Goal: Transaction & Acquisition: Purchase product/service

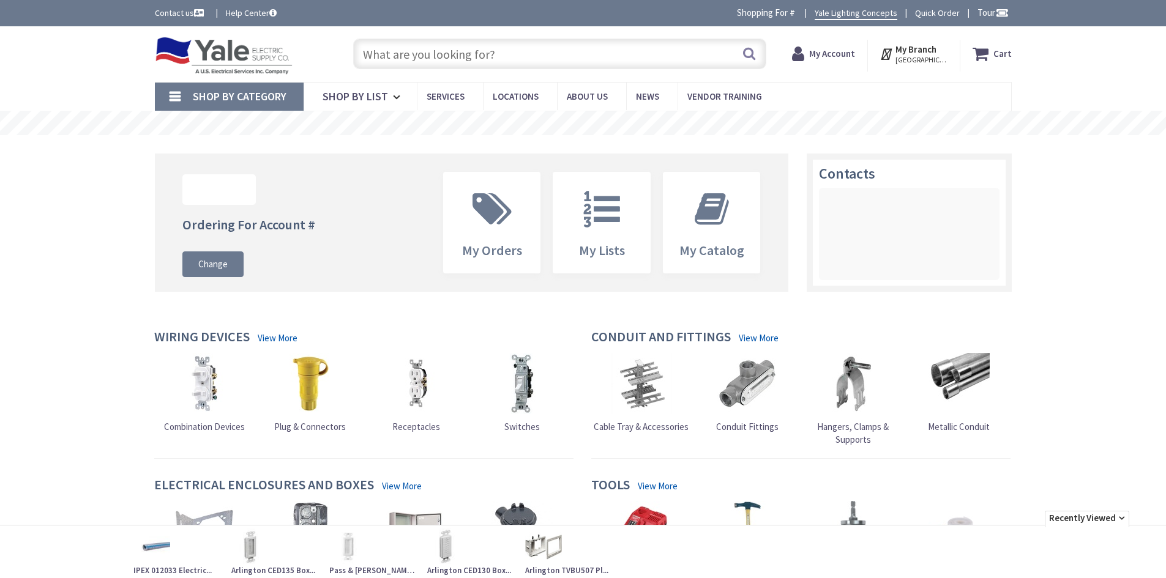
click at [411, 59] on input "text" at bounding box center [559, 54] width 413 height 31
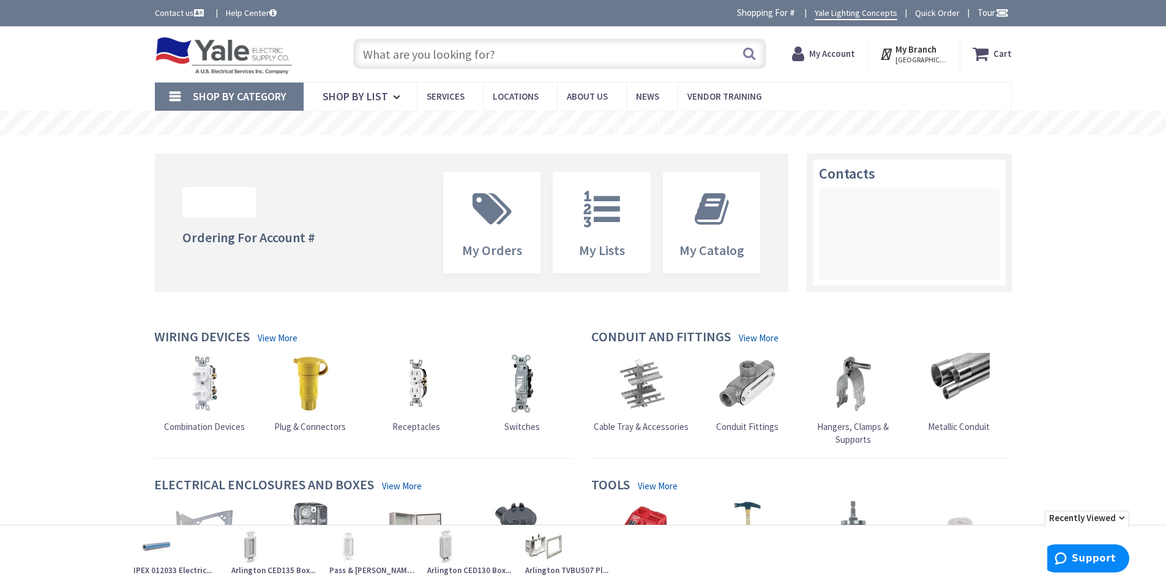
paste input "two 3000 W 240 V wall heaters with surface box"
type input "two 3000 W 240 V wall heaters with surface box"
type input "[GEOGRAPHIC_DATA], [GEOGRAPHIC_DATA]"
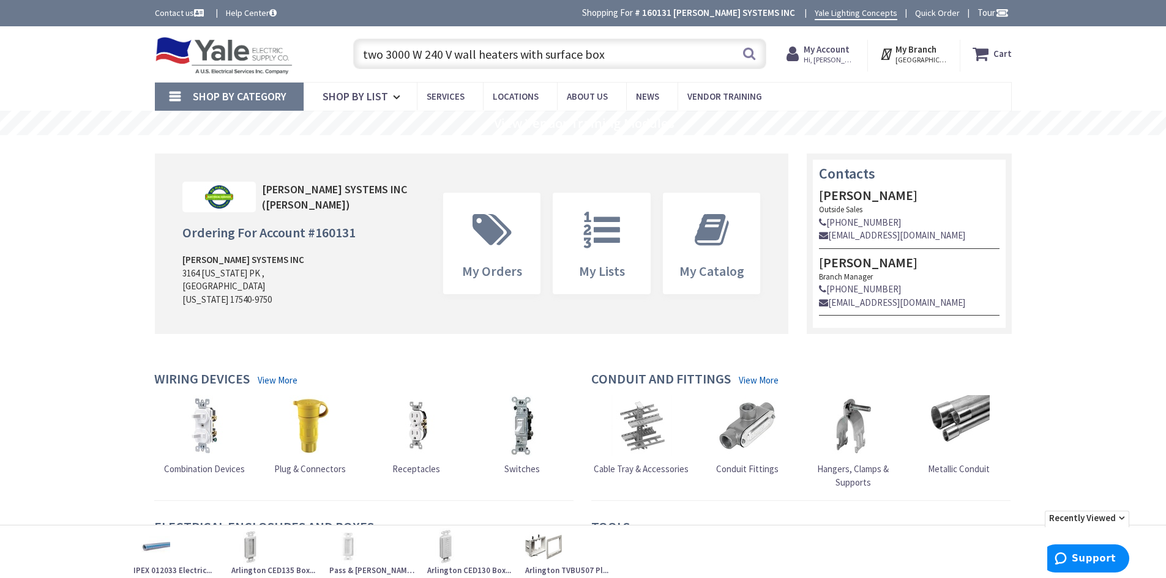
drag, startPoint x: 679, startPoint y: 55, endPoint x: 318, endPoint y: 73, distance: 361.6
click at [323, 73] on div "Toggle Nav two 3000 W 240 V wall heaters with surface box Search Cart My Cart C…" at bounding box center [583, 54] width 875 height 41
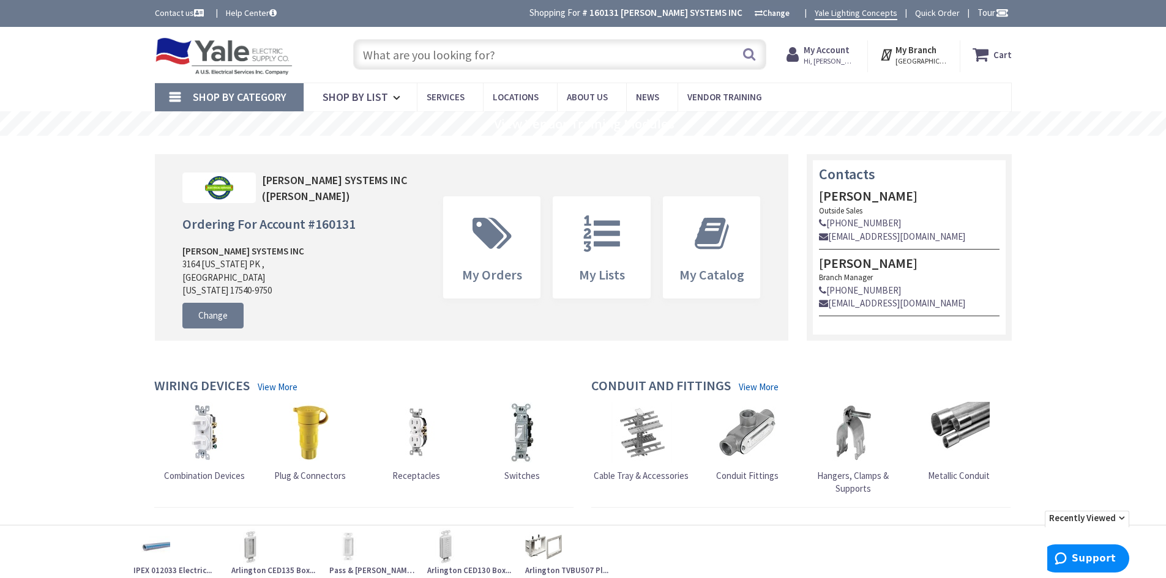
click at [454, 53] on input "text" at bounding box center [559, 54] width 413 height 31
paste input "lic-1g"
type input "lic-1g"
click at [755, 56] on button "Search" at bounding box center [749, 54] width 16 height 28
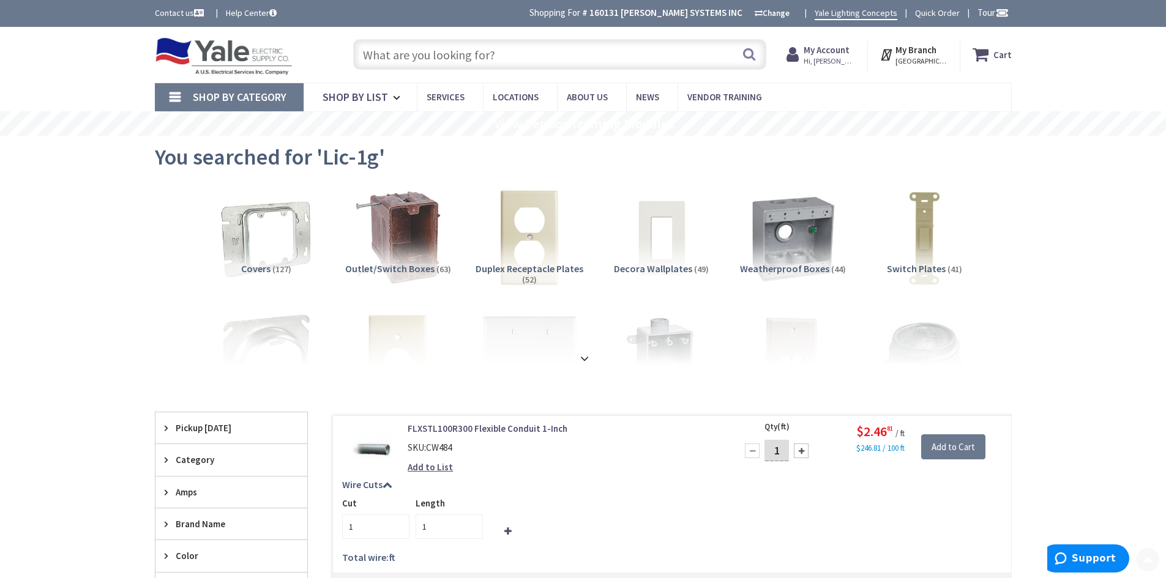
click at [439, 45] on input "text" at bounding box center [559, 54] width 413 height 31
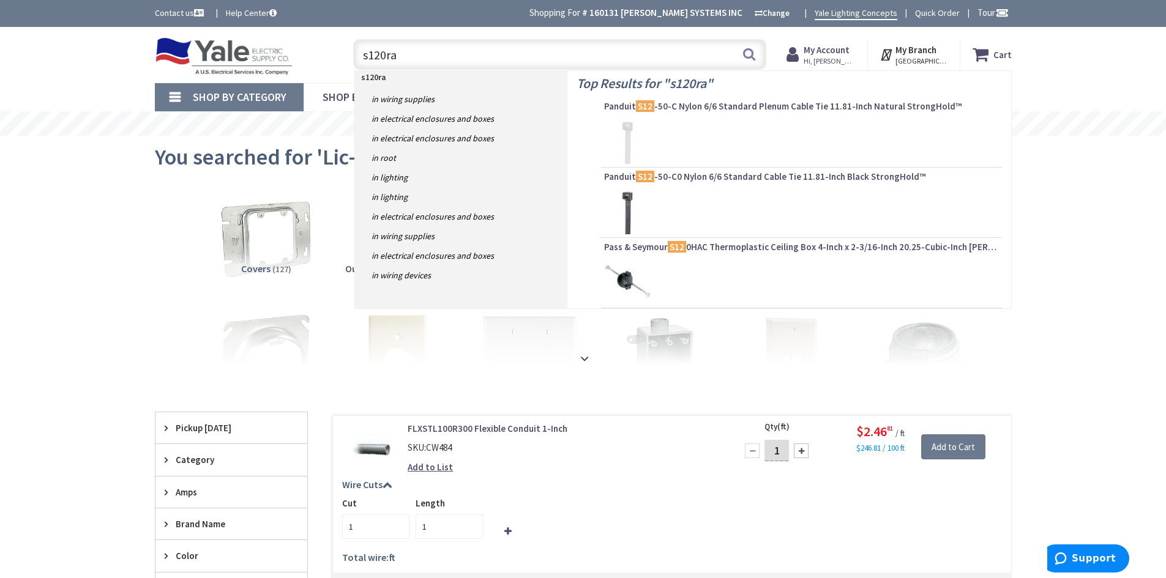
type input "s120rac"
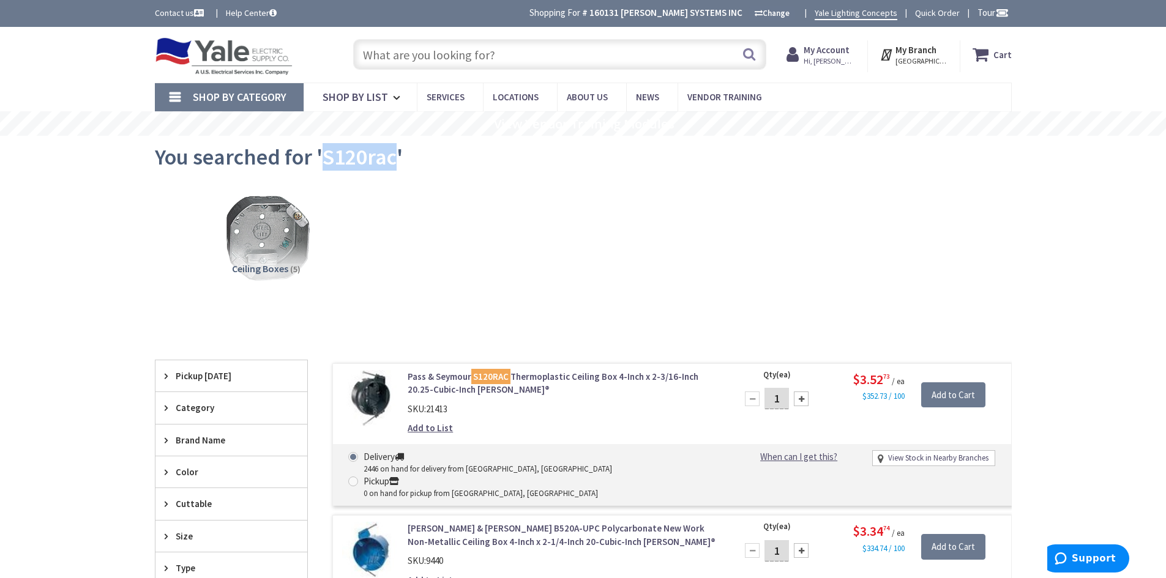
drag, startPoint x: 323, startPoint y: 159, endPoint x: 392, endPoint y: 157, distance: 69.8
click at [392, 157] on span "You searched for 'S120rac'" at bounding box center [279, 157] width 248 height 28
copy span "S120rac"
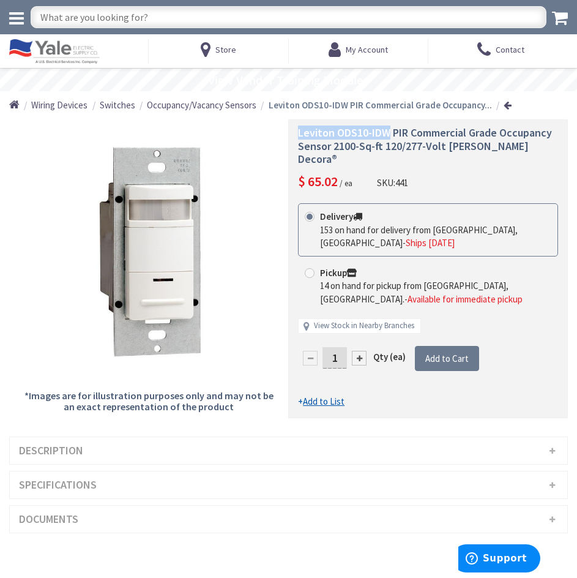
drag, startPoint x: 297, startPoint y: 130, endPoint x: 387, endPoint y: 133, distance: 90.0
click at [387, 133] on div "Leviton ODS10-IDW PIR Commercial Grade Occupancy Sensor 2100-Sq-ft 120/277-Volt…" at bounding box center [428, 268] width 280 height 299
copy span "Leviton ODS10-IDW"
click at [493, 439] on h3 "Description" at bounding box center [289, 450] width 558 height 27
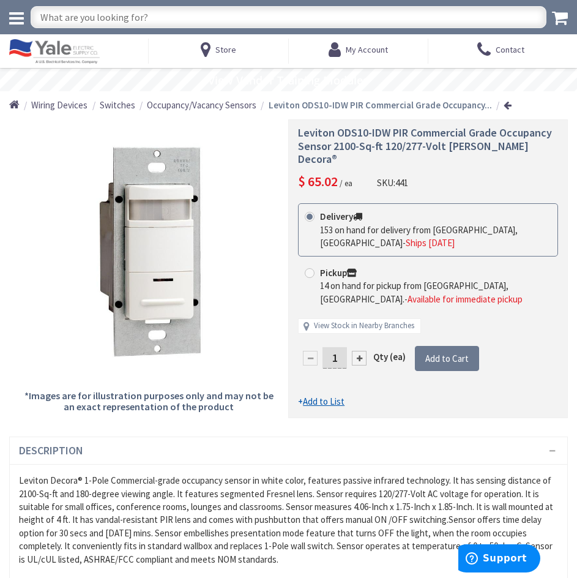
click at [444, 397] on div "Leviton ODS10-IDW PIR Commercial Grade Occupancy Sensor 2100-Sq-ft 120/277-Volt…" at bounding box center [428, 268] width 280 height 299
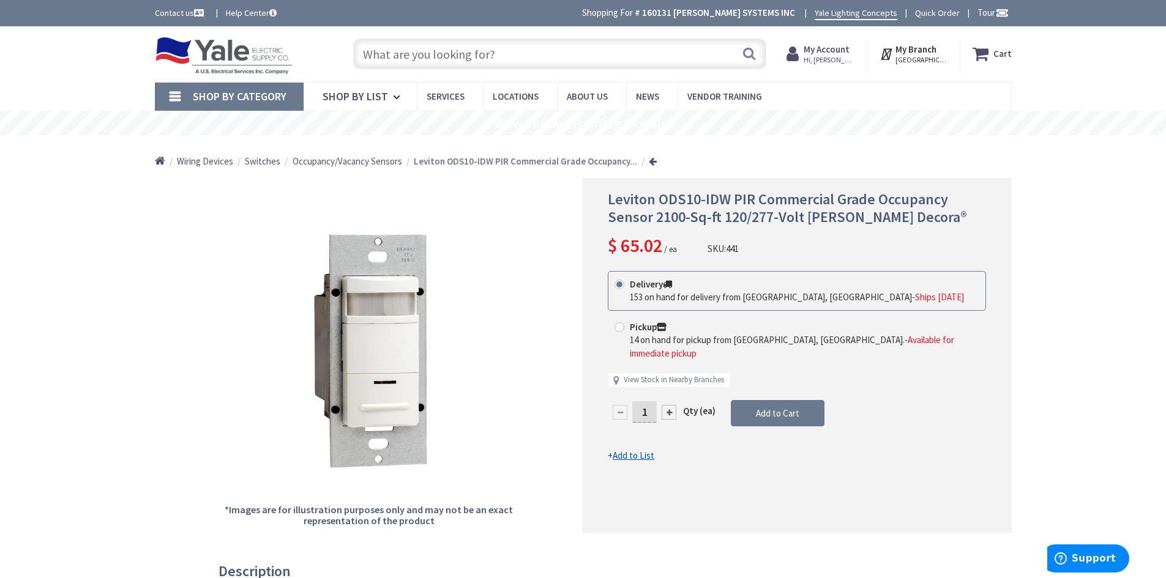
click at [577, 405] on div at bounding box center [669, 412] width 15 height 15
type input "2"
click at [577, 394] on div at bounding box center [796, 355] width 427 height 353
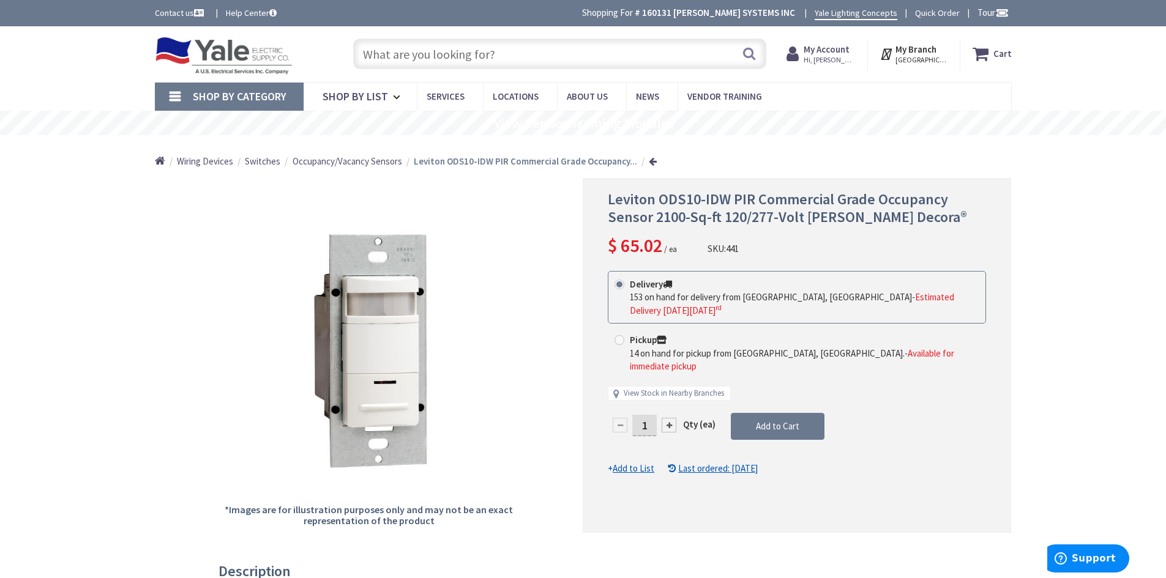
type input "[GEOGRAPHIC_DATA], [GEOGRAPHIC_DATA]"
click at [668, 418] on div at bounding box center [669, 425] width 15 height 15
type input "2"
click at [805, 414] on button "Add to Cart" at bounding box center [778, 427] width 94 height 27
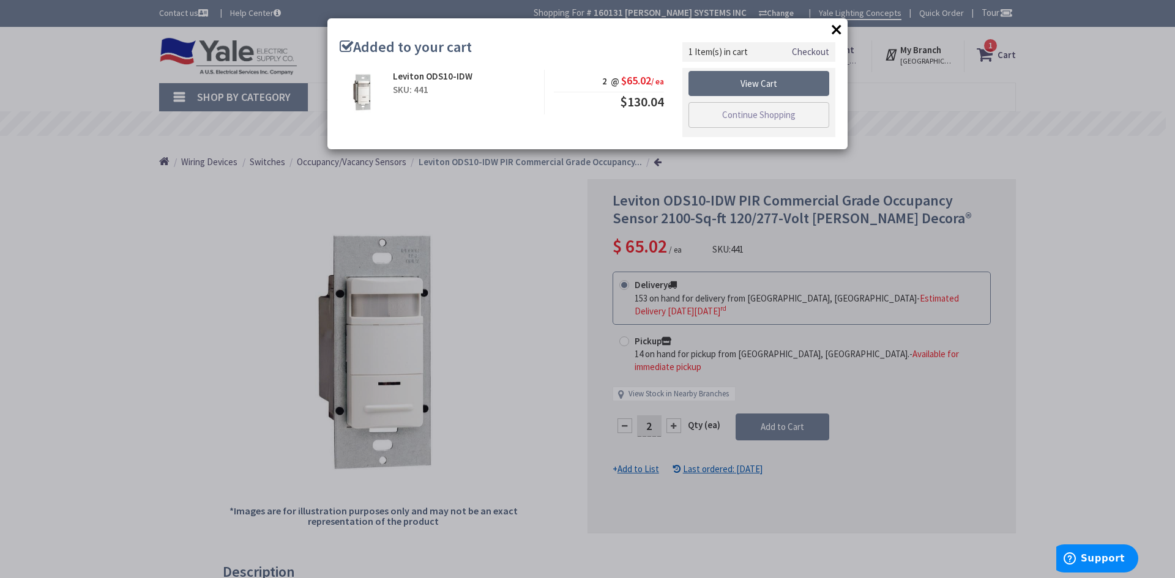
click at [777, 89] on link "View Cart" at bounding box center [759, 84] width 141 height 26
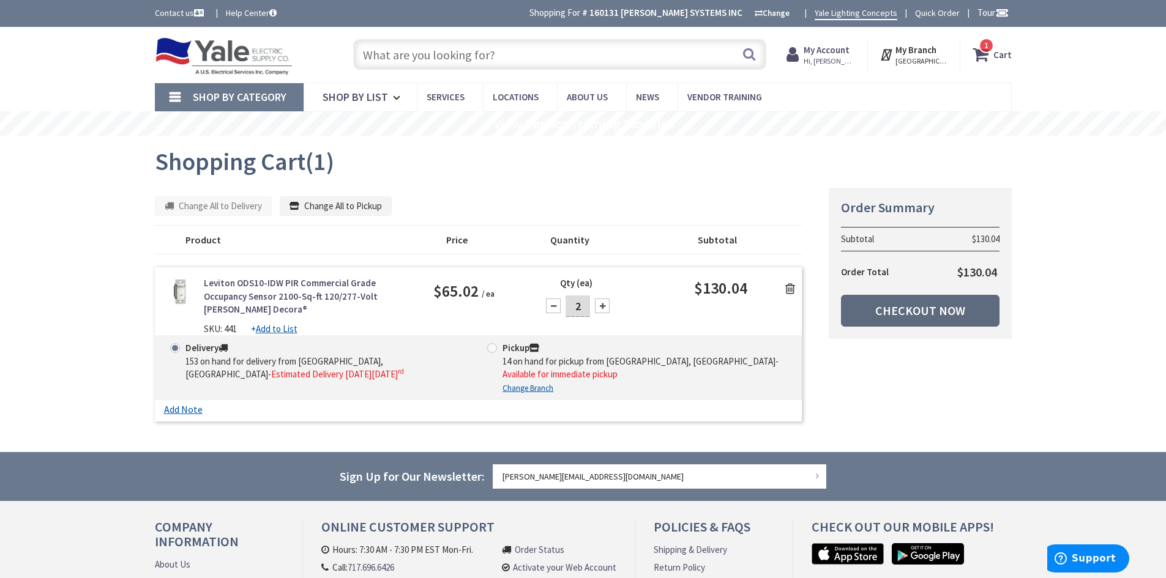
click at [955, 306] on link "Checkout Now" at bounding box center [920, 311] width 159 height 32
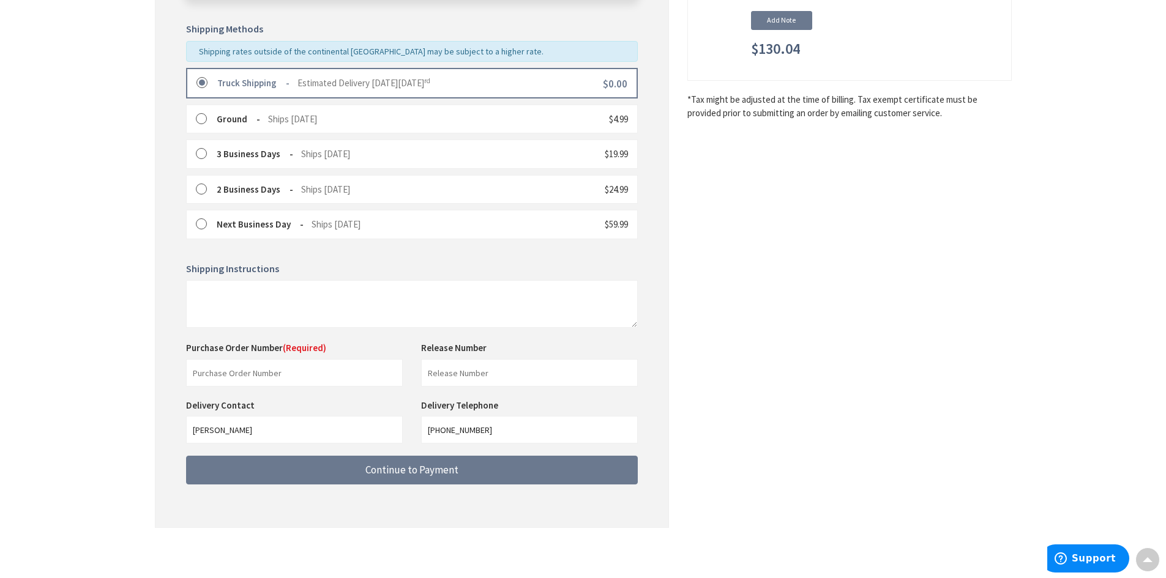
scroll to position [291, 0]
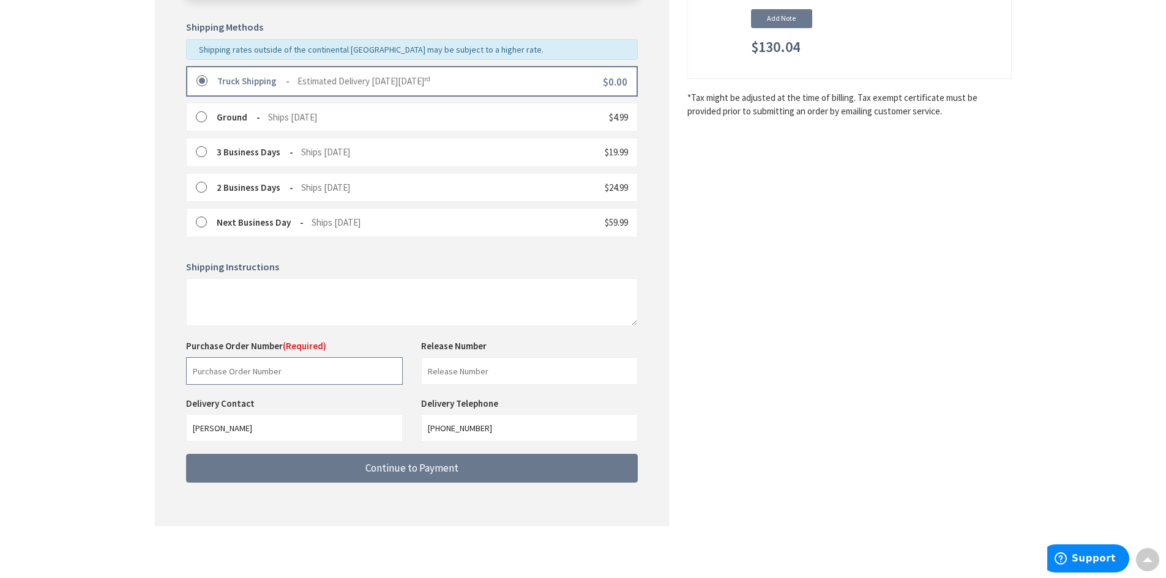
click at [247, 371] on input "text" at bounding box center [294, 371] width 217 height 28
type input "34209"
click at [431, 367] on input "text" at bounding box center [529, 371] width 217 height 28
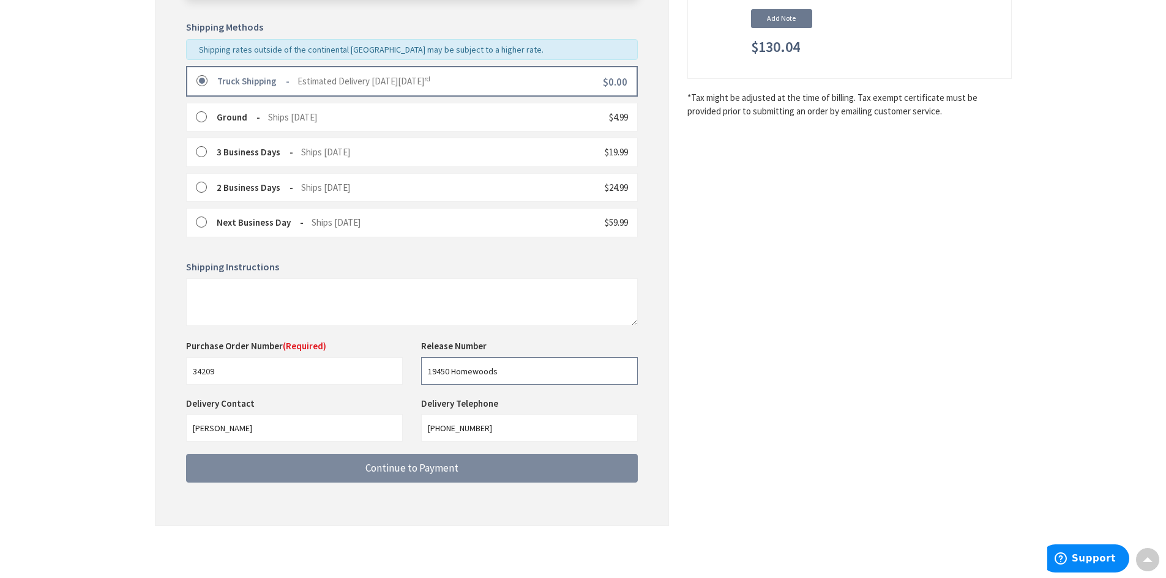
type input "19450 Homewoods"
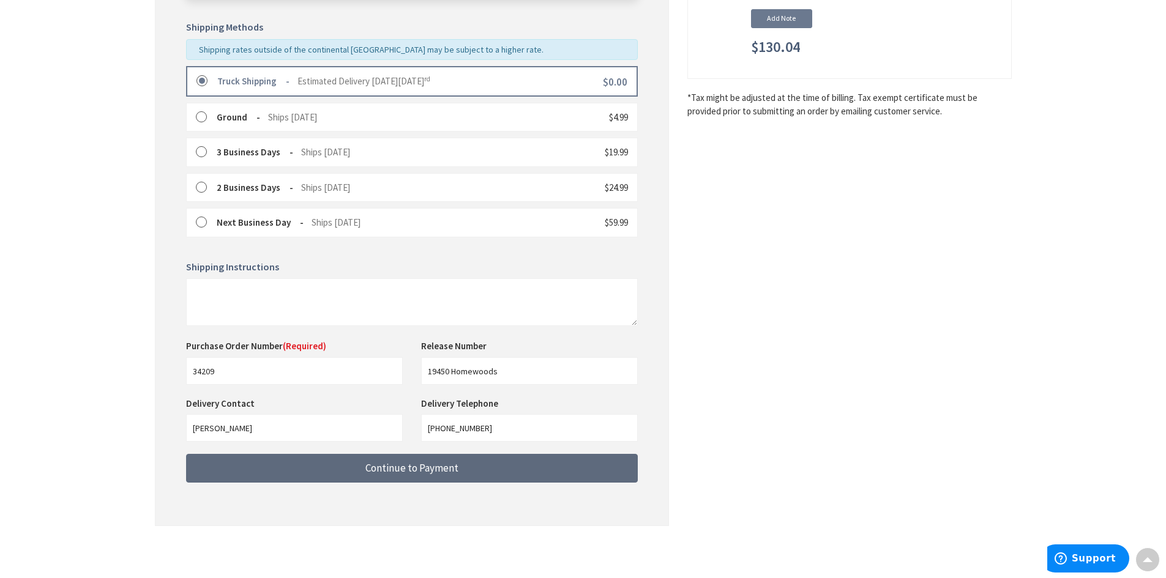
click at [428, 475] on span "Continue to Payment" at bounding box center [411, 467] width 93 height 13
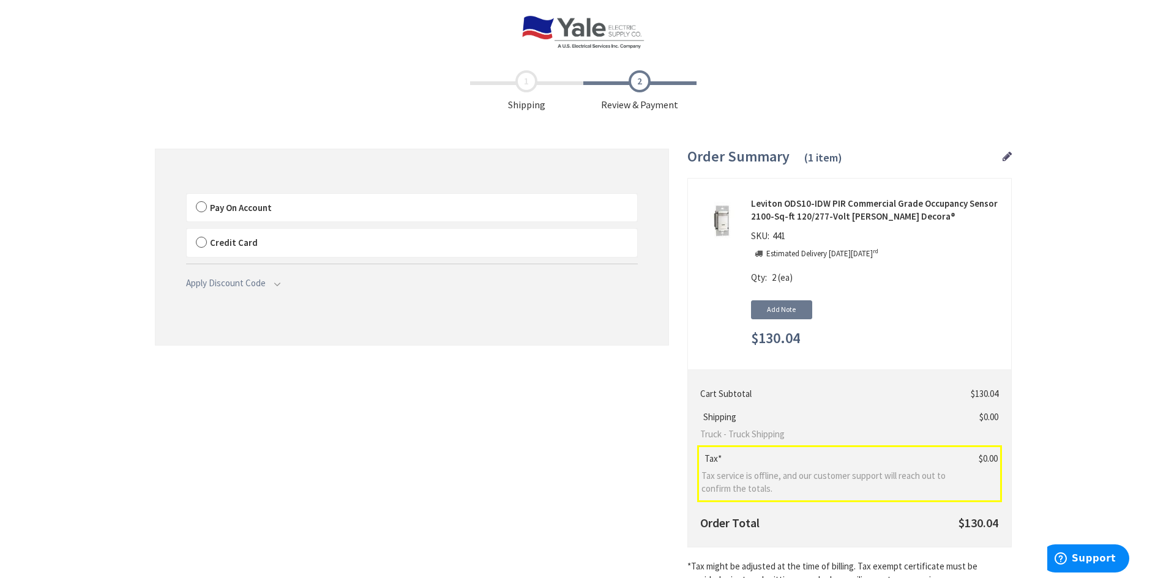
click at [212, 210] on span "Pay On Account" at bounding box center [241, 208] width 62 height 12
click at [187, 196] on input "Pay On Account" at bounding box center [187, 196] width 0 height 0
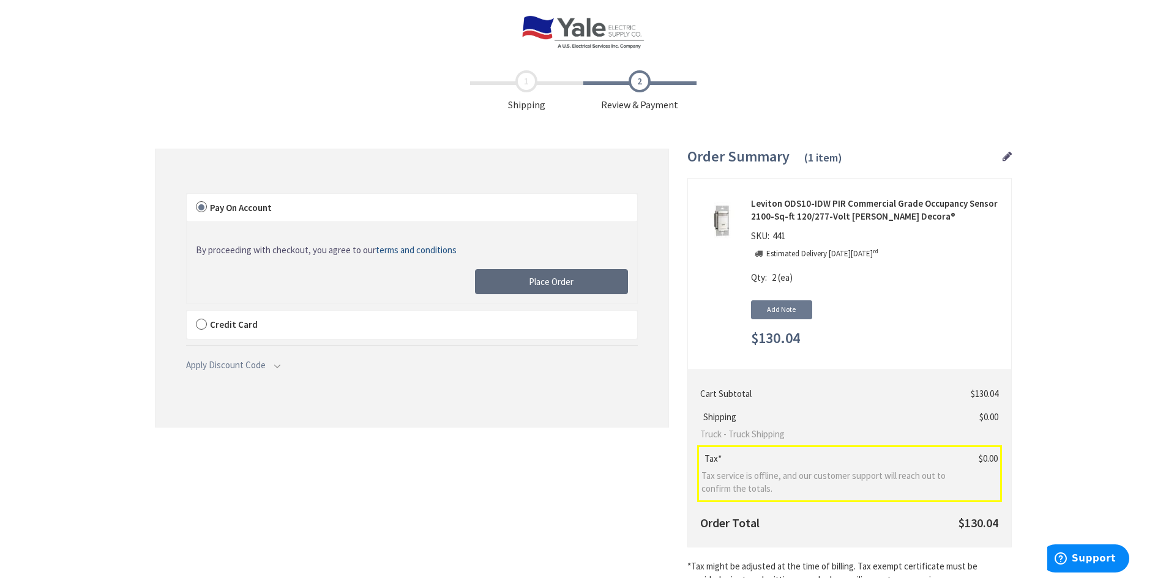
click at [517, 275] on button "Place Order" at bounding box center [551, 282] width 153 height 26
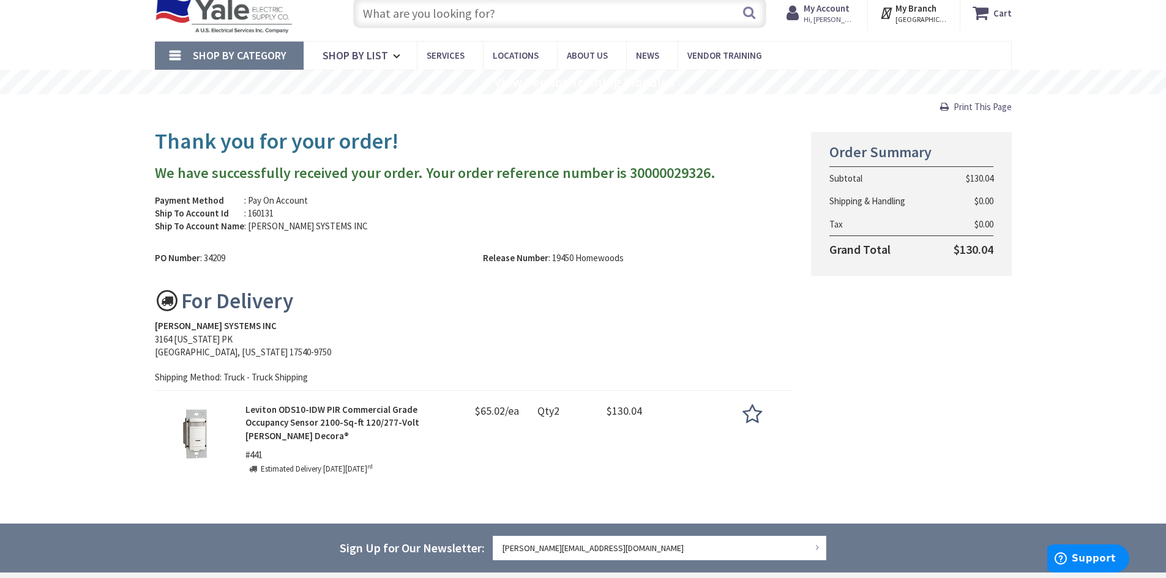
scroll to position [61, 0]
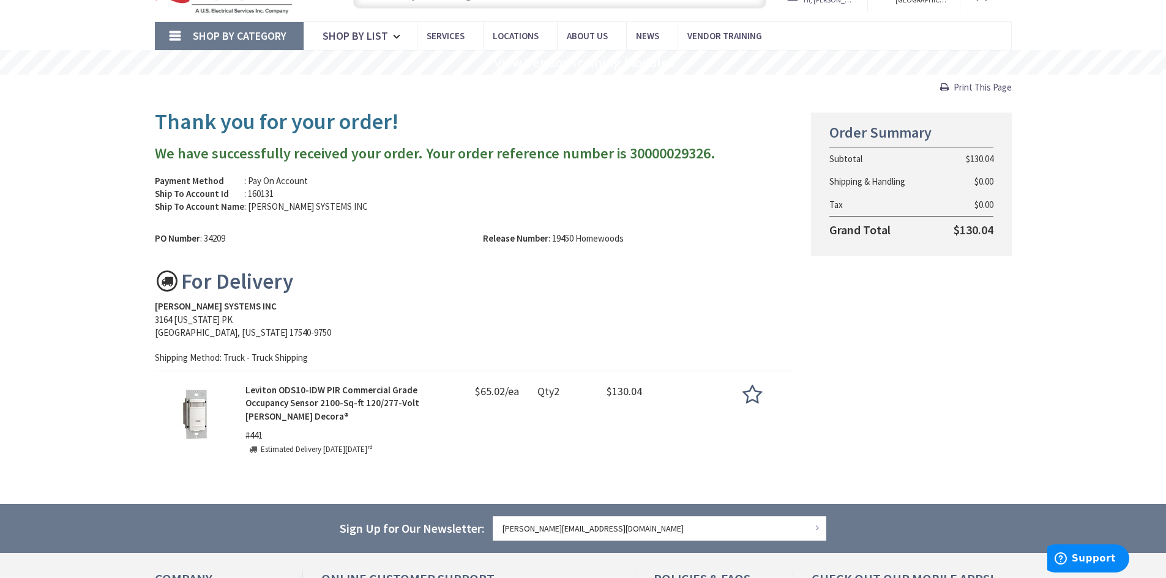
click at [983, 92] on span "Print This Page" at bounding box center [983, 87] width 58 height 12
